Goal: Transaction & Acquisition: Purchase product/service

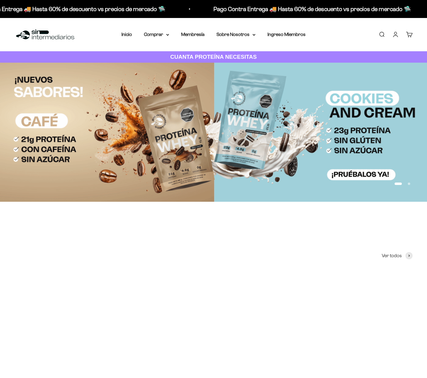
click at [397, 36] on link "Iniciar sesión" at bounding box center [395, 34] width 7 height 7
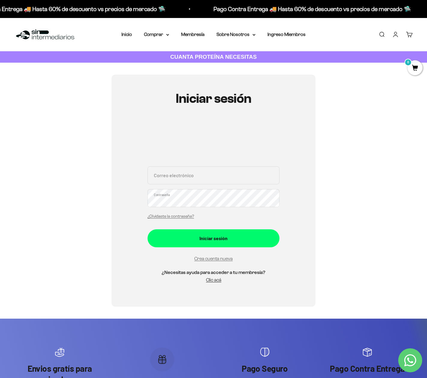
click at [209, 182] on input "Correo electrónico" at bounding box center [213, 175] width 132 height 18
click at [215, 178] on input "Correo electrónico" at bounding box center [213, 175] width 132 height 18
click at [396, 31] on link "Iniciar sesión" at bounding box center [395, 34] width 7 height 7
click at [172, 217] on link "¿Olvidaste la contraseña?" at bounding box center [170, 216] width 46 height 4
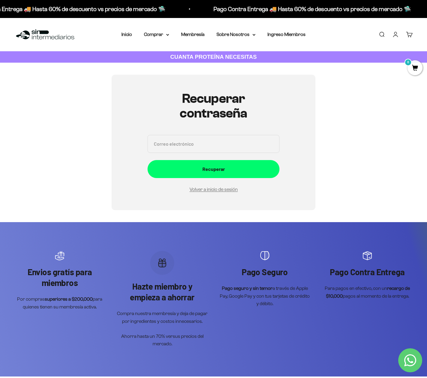
click at [224, 145] on input "Correo electrónico" at bounding box center [213, 144] width 132 height 18
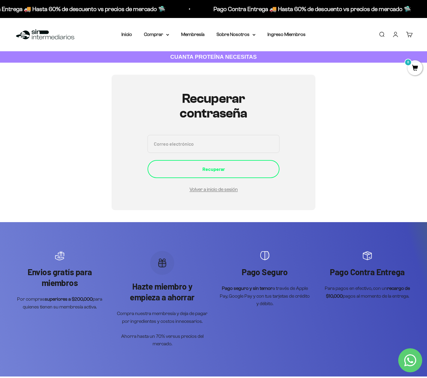
type input "yeisonleonmurillo@gmail.com"
click at [211, 167] on div "Recuperar" at bounding box center [213, 169] width 108 height 8
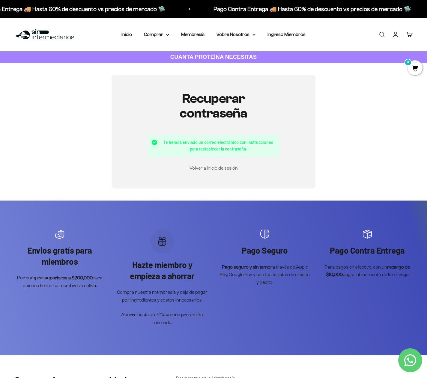
click at [218, 168] on link "Volver a inicio de sesión" at bounding box center [213, 167] width 48 height 5
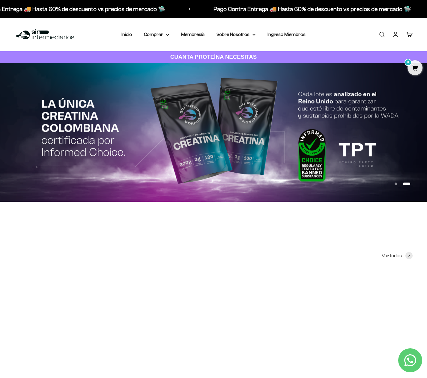
scroll to position [0, 0]
click at [393, 31] on link "Iniciar sesión" at bounding box center [395, 34] width 7 height 7
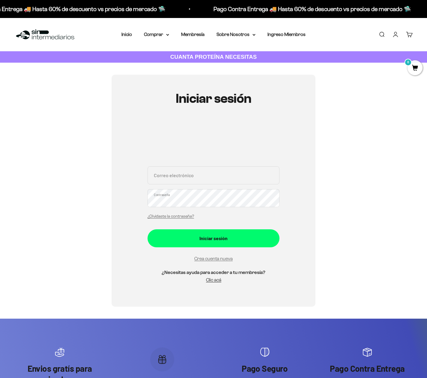
click at [178, 180] on input "Correo electrónico" at bounding box center [213, 175] width 132 height 18
click at [233, 177] on input "Correo electrónico" at bounding box center [213, 175] width 132 height 18
paste input "[EMAIL_ADDRESS][DOMAIN_NAME]"
type input "[EMAIL_ADDRESS][DOMAIN_NAME]"
click at [147, 229] on button "Iniciar sesión" at bounding box center [213, 238] width 132 height 18
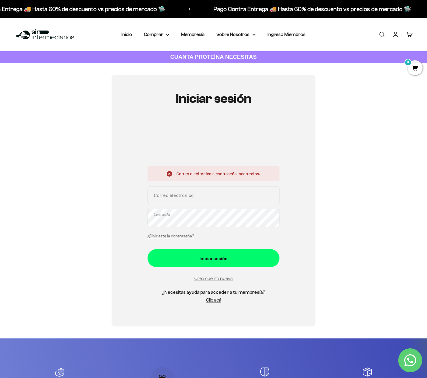
click at [187, 236] on link "¿Olvidaste la contraseña?" at bounding box center [170, 236] width 46 height 4
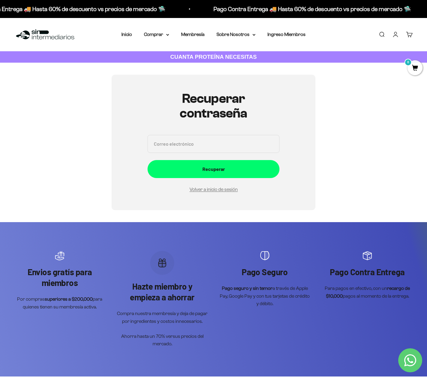
click at [206, 150] on input "Correo electrónico" at bounding box center [213, 144] width 132 height 18
paste input "[EMAIL_ADDRESS][DOMAIN_NAME]"
type input "[EMAIL_ADDRESS][DOMAIN_NAME]"
click at [147, 160] on button "Recuperar" at bounding box center [213, 169] width 132 height 18
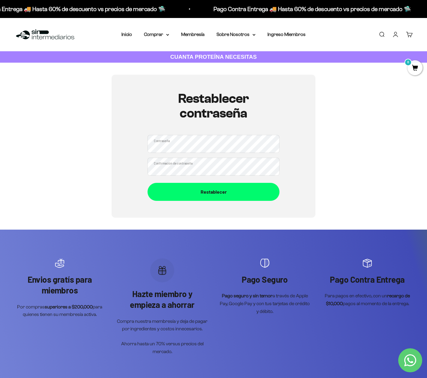
click at [147, 183] on button "Restablecer" at bounding box center [213, 192] width 132 height 18
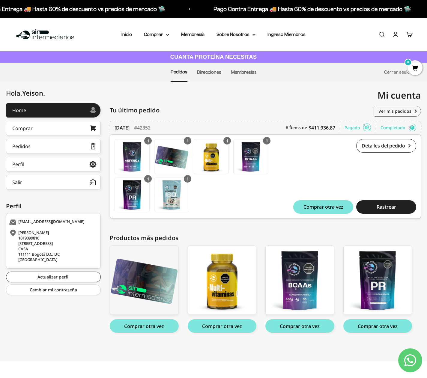
click at [240, 92] on div "Mi cuenta yeisonleonmurillo14@gmail.com" at bounding box center [316, 95] width 207 height 27
click at [338, 228] on div "Yeison Leon 1019099810 Calle 131a 58 52 CASA 111111 Bogotá D.C. DC Colombia Yei…" at bounding box center [265, 225] width 311 height 244
click at [31, 110] on div at bounding box center [58, 110] width 64 height 3
click at [387, 147] on link "Detalles del pedido" at bounding box center [386, 145] width 60 height 13
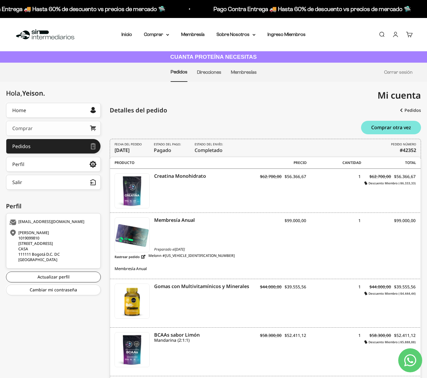
click at [40, 125] on link "Comprar" at bounding box center [53, 128] width 95 height 15
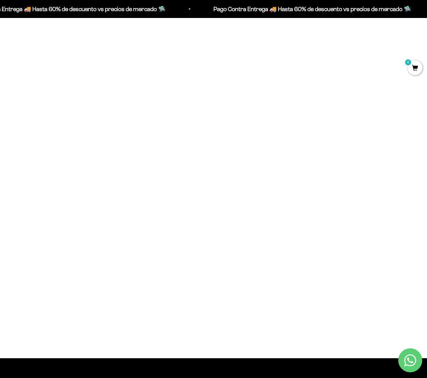
scroll to position [292, 0]
click at [97, 226] on img at bounding box center [78, 226] width 128 height 128
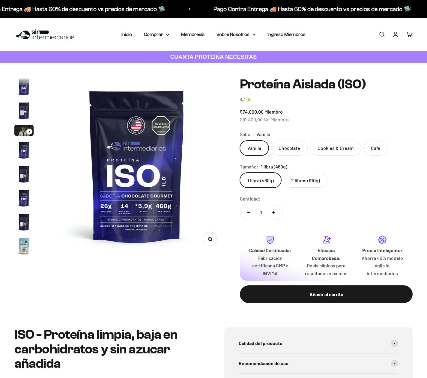
scroll to position [216, 0]
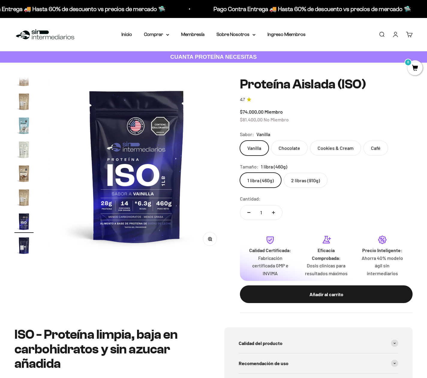
click at [330, 149] on label "Cookies & Cream" at bounding box center [335, 147] width 51 height 15
click at [240, 140] on input "Cookies & Cream" at bounding box center [239, 140] width 0 height 0
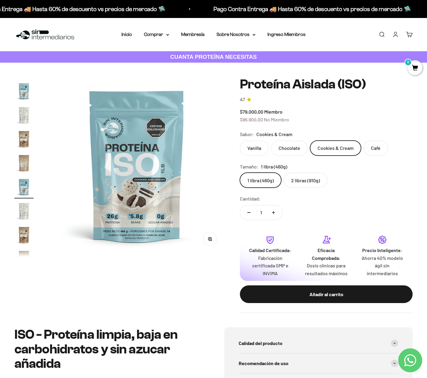
scroll to position [0, 0]
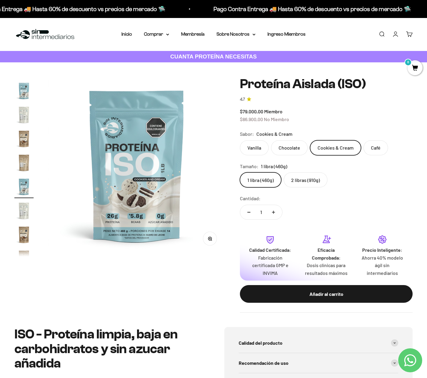
click at [306, 184] on label "2 libras (910g)" at bounding box center [305, 179] width 44 height 15
click at [240, 172] on input "2 libras (910g)" at bounding box center [239, 172] width 0 height 0
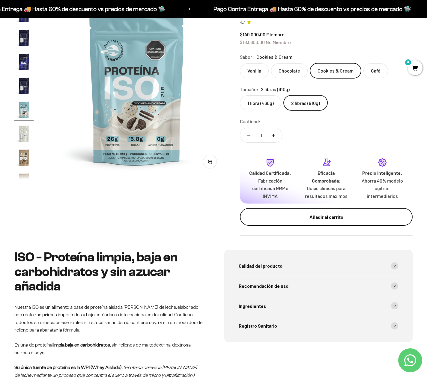
scroll to position [72, 0]
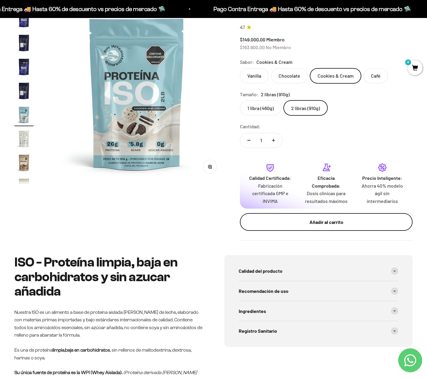
click at [332, 219] on div "Añadir al carrito" at bounding box center [326, 222] width 149 height 8
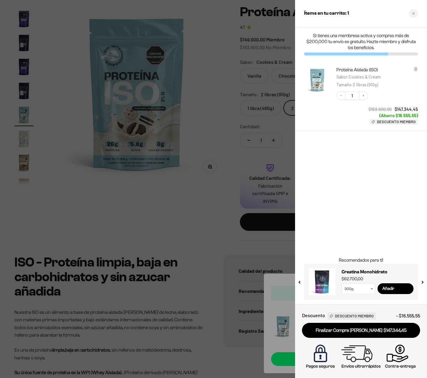
click at [223, 152] on div at bounding box center [213, 189] width 427 height 378
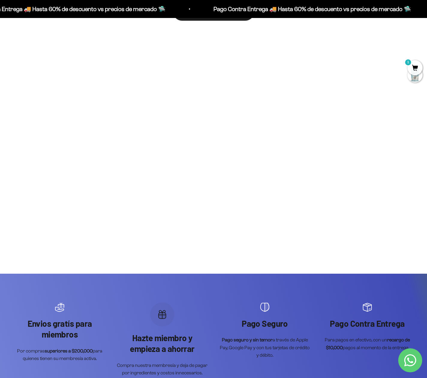
scroll to position [1278, 0]
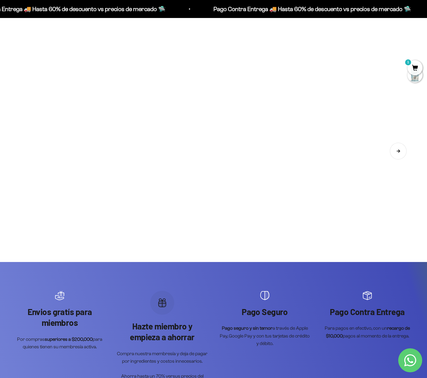
click at [403, 154] on button "Siguiente" at bounding box center [397, 151] width 17 height 17
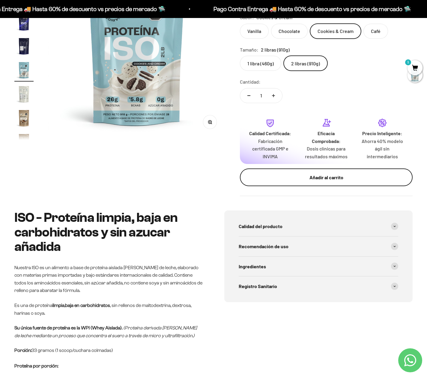
scroll to position [0, 0]
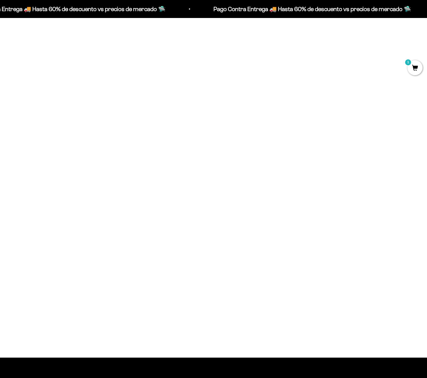
scroll to position [242, 0]
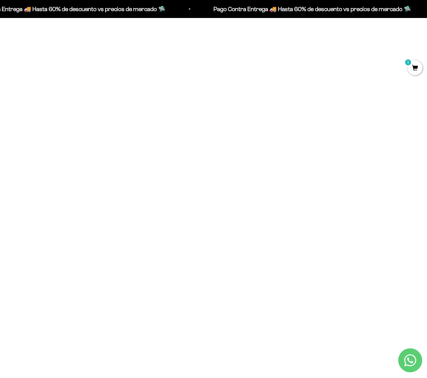
click at [88, 101] on img at bounding box center [78, 95] width 128 height 128
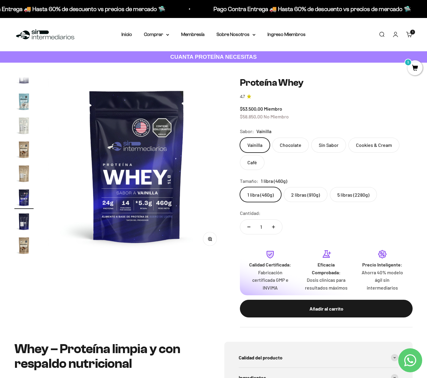
drag, startPoint x: 28, startPoint y: 126, endPoint x: 28, endPoint y: 120, distance: 6.6
click at [28, 126] on img "Ir al artículo 15" at bounding box center [23, 125] width 19 height 19
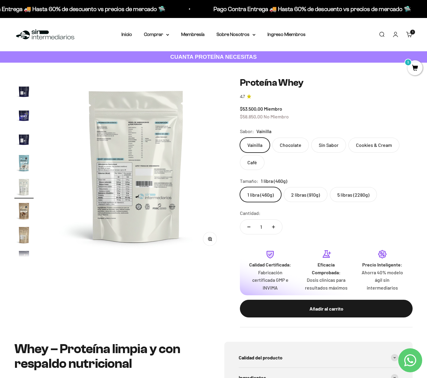
scroll to position [0, 2583]
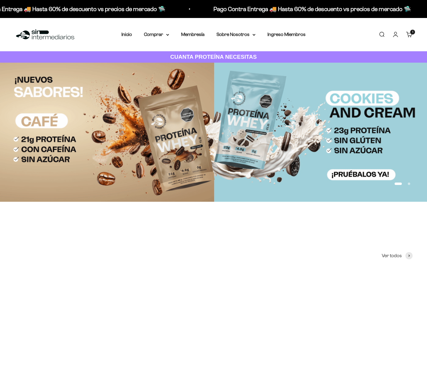
scroll to position [242, 0]
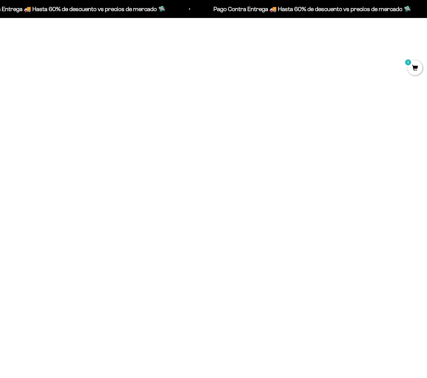
click at [84, 134] on img at bounding box center [78, 95] width 128 height 128
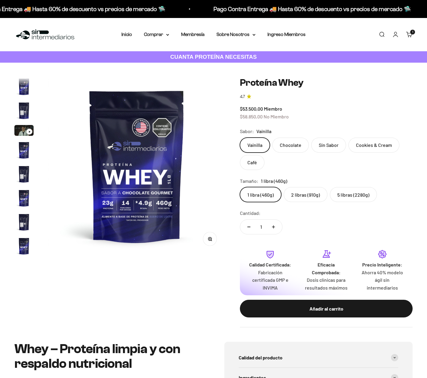
scroll to position [288, 0]
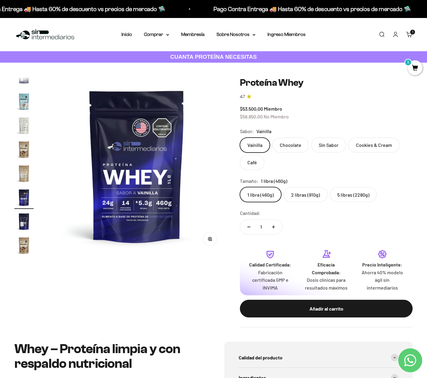
click at [357, 197] on label "5 libras (2280g)" at bounding box center [352, 194] width 47 height 15
click at [240, 187] on input "5 libras (2280g)" at bounding box center [239, 187] width 0 height 0
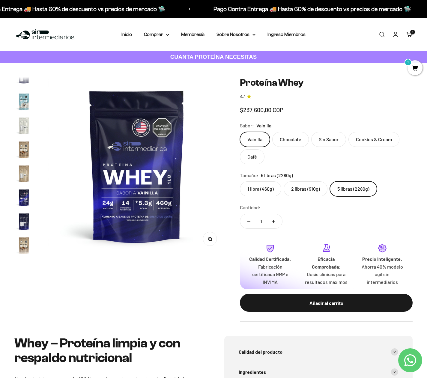
scroll to position [0, 1660]
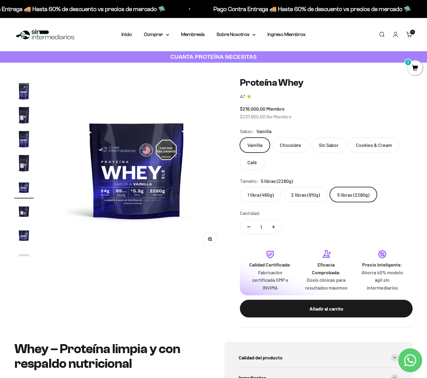
click at [375, 144] on label "Cookies & Cream" at bounding box center [373, 144] width 51 height 15
click at [240, 137] on input "Cookies & Cream" at bounding box center [239, 137] width 0 height 0
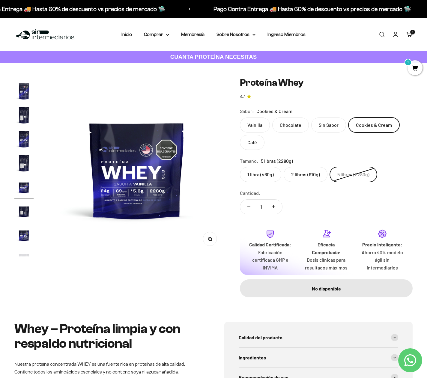
click at [370, 119] on label "Cookies & Cream" at bounding box center [373, 124] width 51 height 15
click at [240, 117] on input "Cookies & Cream" at bounding box center [239, 117] width 0 height 0
click at [310, 177] on label "2 libras (910g)" at bounding box center [305, 174] width 44 height 15
click at [240, 167] on input "2 libras (910g)" at bounding box center [239, 167] width 0 height 0
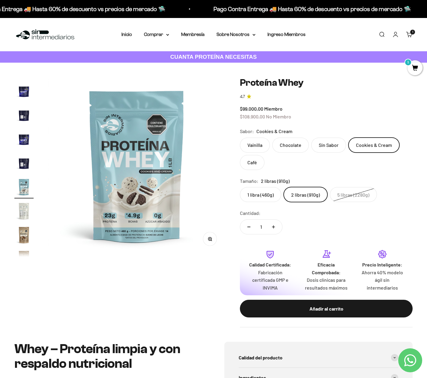
click at [24, 206] on img "Ir al artículo 15" at bounding box center [23, 210] width 19 height 19
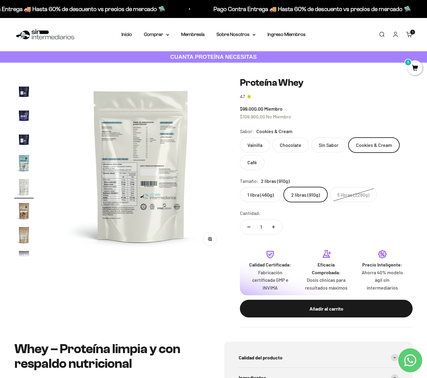
scroll to position [0, 2583]
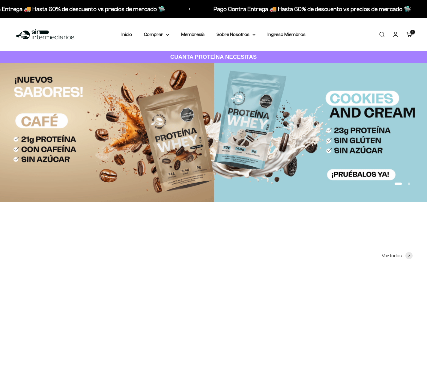
scroll to position [242, 0]
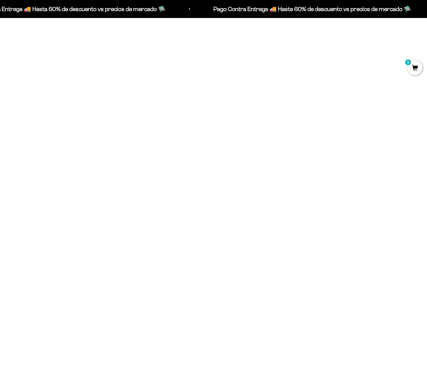
click at [80, 272] on img at bounding box center [78, 276] width 128 height 128
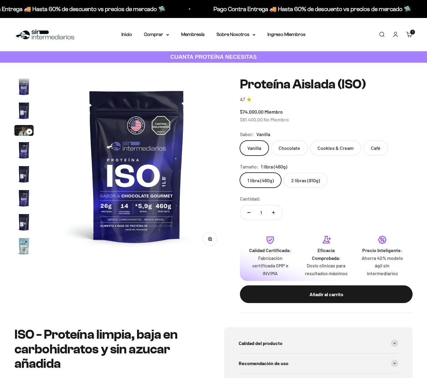
scroll to position [216, 0]
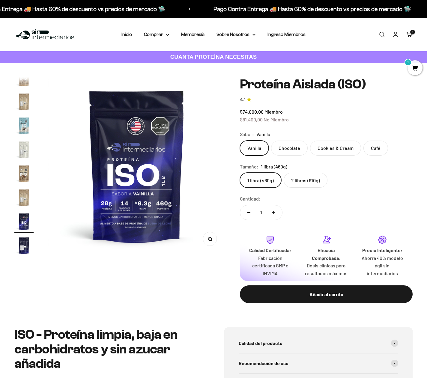
click at [333, 143] on label "Cookies & Cream" at bounding box center [335, 147] width 51 height 15
click at [240, 140] on input "Cookies & Cream" at bounding box center [239, 140] width 0 height 0
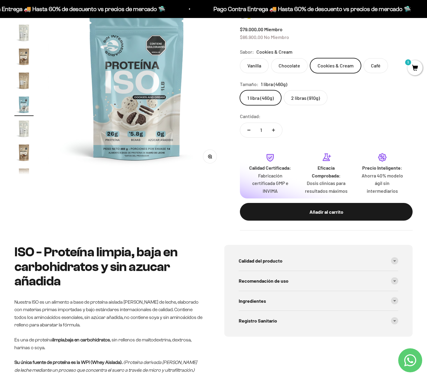
scroll to position [35, 0]
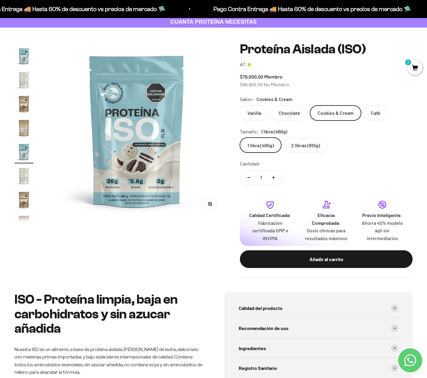
click at [21, 156] on img "Ir al artículo 12" at bounding box center [23, 151] width 19 height 19
click at [24, 173] on img "Ir al artículo 13" at bounding box center [23, 175] width 19 height 19
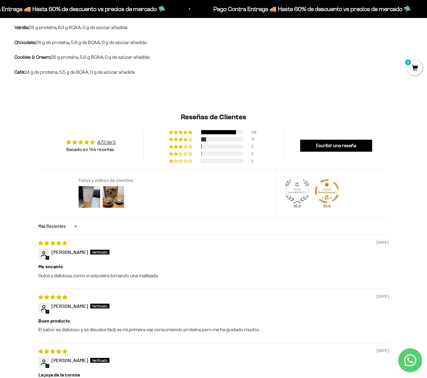
scroll to position [0, 0]
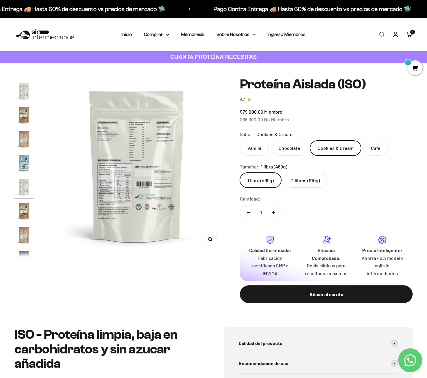
click at [309, 182] on label "2 libras (910g)" at bounding box center [305, 180] width 44 height 15
click at [240, 173] on input "2 libras (910g)" at bounding box center [239, 172] width 0 height 0
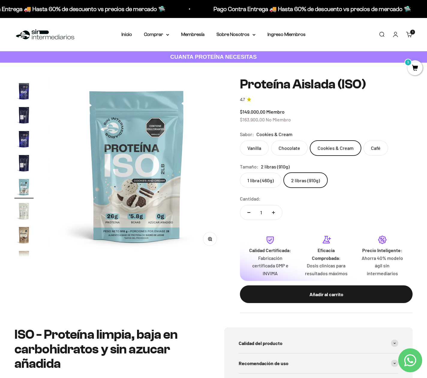
click at [411, 32] on cart-count "1 artículo 1" at bounding box center [412, 32] width 5 height 5
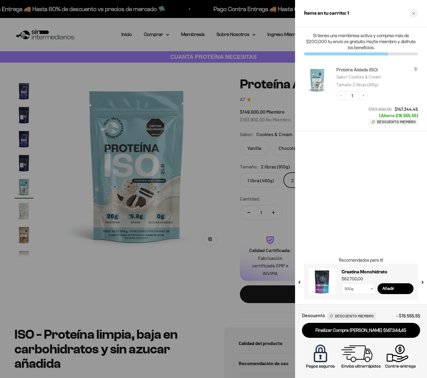
click at [264, 84] on div at bounding box center [213, 189] width 427 height 378
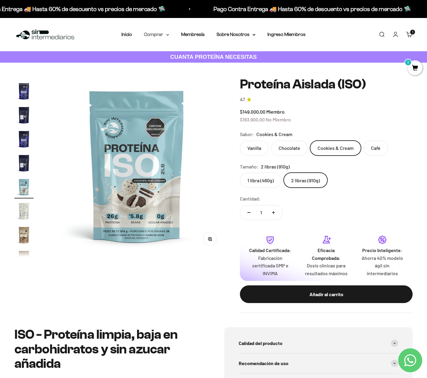
click at [159, 34] on summary "Comprar" at bounding box center [156, 35] width 25 height 8
click at [155, 33] on summary "Comprar" at bounding box center [156, 35] width 25 height 8
click at [156, 36] on summary "Comprar" at bounding box center [156, 35] width 25 height 8
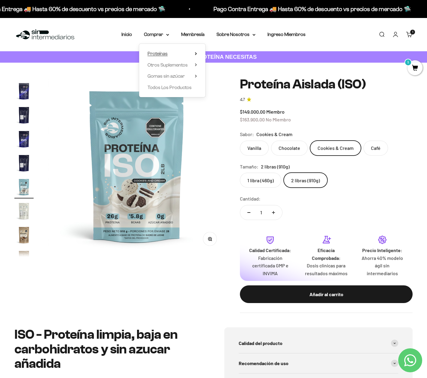
click at [158, 51] on span "Proteínas" at bounding box center [157, 53] width 20 height 5
click at [158, 63] on span "Otros Suplementos" at bounding box center [167, 64] width 40 height 5
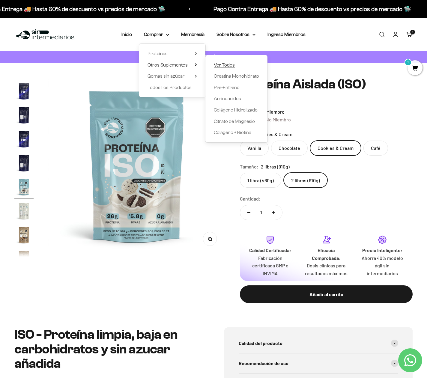
click at [227, 63] on span "Ver Todos" at bounding box center [224, 64] width 21 height 5
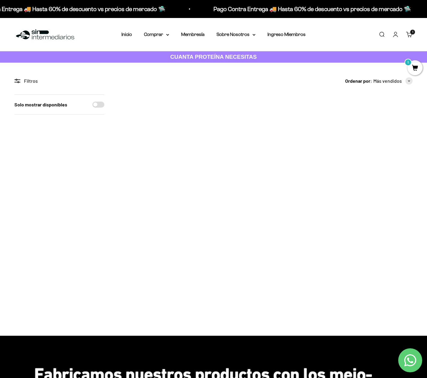
click at [391, 121] on img at bounding box center [385, 120] width 53 height 53
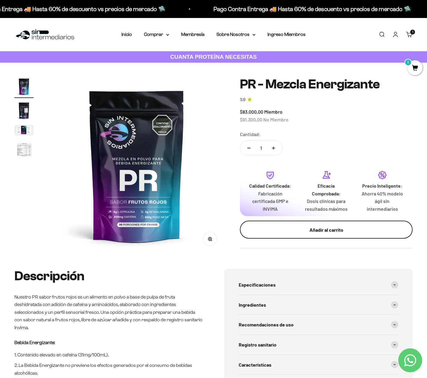
click at [297, 229] on div "Añadir al carrito" at bounding box center [326, 230] width 149 height 8
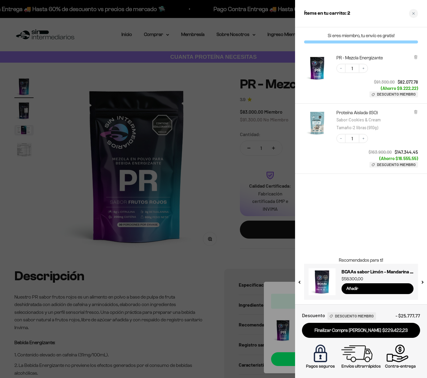
click at [385, 196] on div "Si eres miembro, tu envío es gratis! PR - Mezcla Energizante Decrease quantity …" at bounding box center [361, 165] width 132 height 277
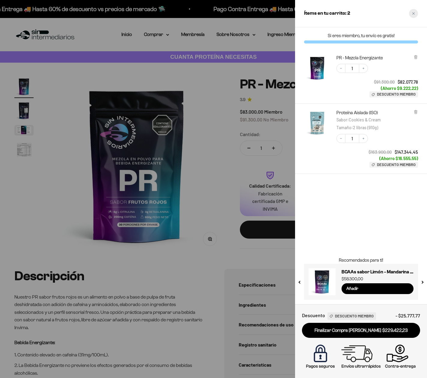
click at [410, 11] on div "Close cart" at bounding box center [413, 13] width 9 height 9
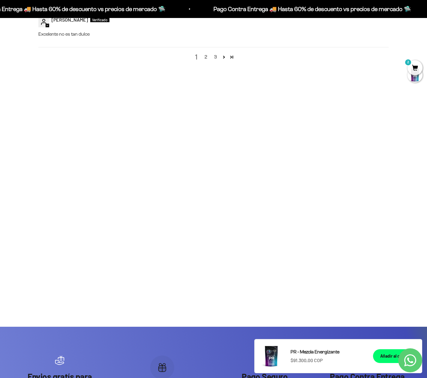
scroll to position [807, 0]
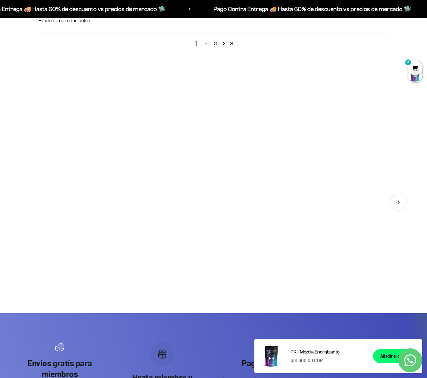
click at [221, 187] on img at bounding box center [213, 182] width 128 height 128
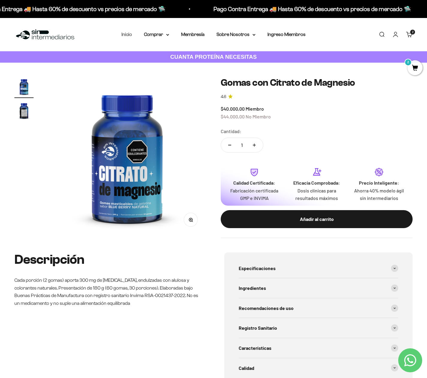
click at [127, 33] on link "Inicio" at bounding box center [126, 34] width 10 height 5
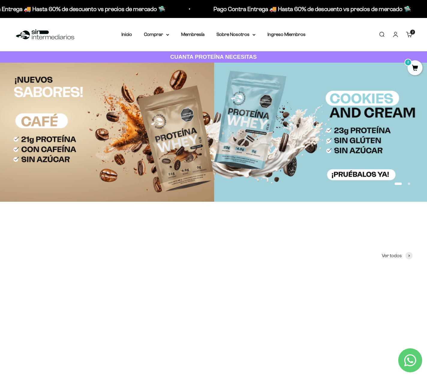
click at [408, 34] on link "Carrito 2 artículos 2" at bounding box center [409, 34] width 7 height 7
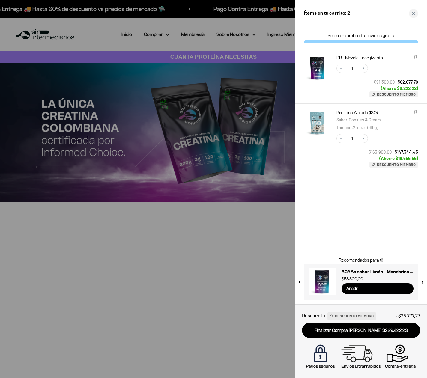
click at [422, 282] on button "next slide / item" at bounding box center [421, 280] width 5 height 36
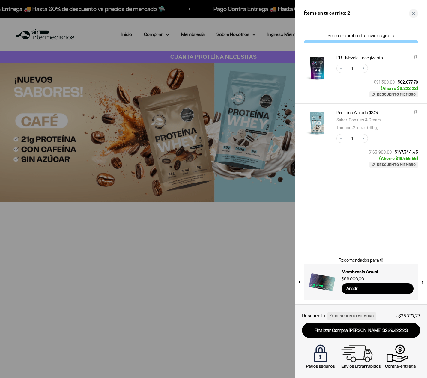
click at [422, 282] on button "next slide / item" at bounding box center [421, 280] width 5 height 36
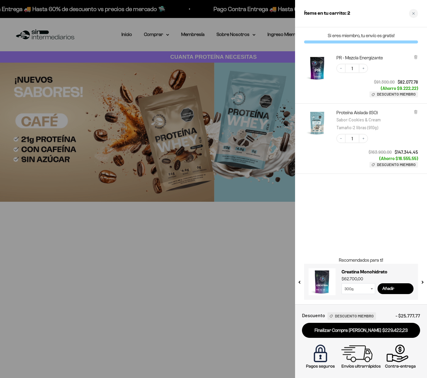
click at [422, 282] on button "next slide / item" at bounding box center [421, 280] width 5 height 36
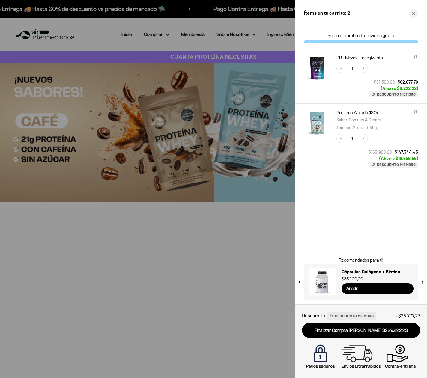
click at [422, 282] on button "next slide / item" at bounding box center [421, 280] width 5 height 36
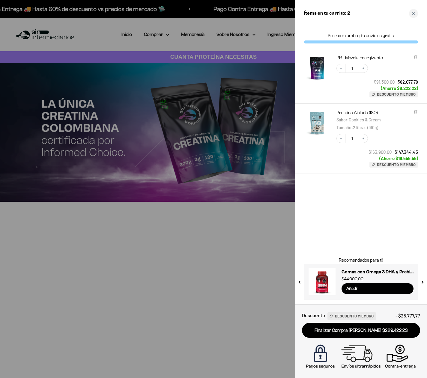
click at [422, 282] on button "next slide / item" at bounding box center [421, 280] width 5 height 36
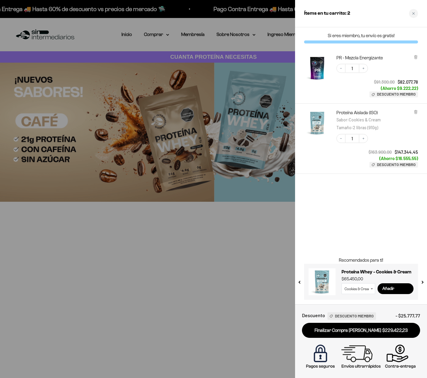
click at [422, 282] on button "next slide / item" at bounding box center [421, 280] width 5 height 36
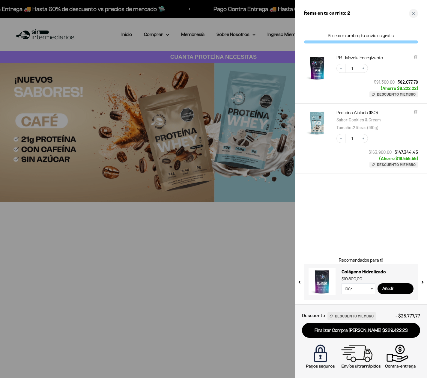
click at [422, 282] on button "next slide / item" at bounding box center [421, 280] width 5 height 36
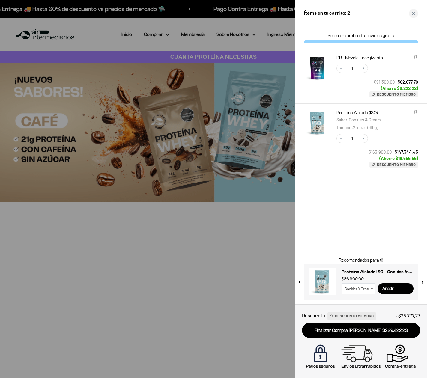
click at [422, 282] on button "next slide / item" at bounding box center [421, 280] width 5 height 36
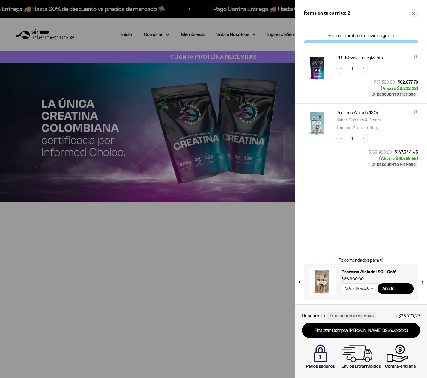
click at [422, 282] on button "next slide / item" at bounding box center [421, 280] width 5 height 36
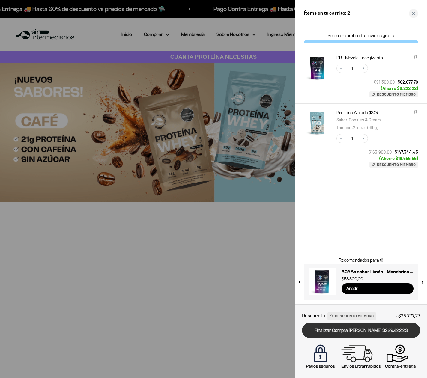
click at [348, 331] on link "Finalizar Compra [PERSON_NAME] $229.422,23" at bounding box center [361, 330] width 118 height 15
